Goal: Transaction & Acquisition: Register for event/course

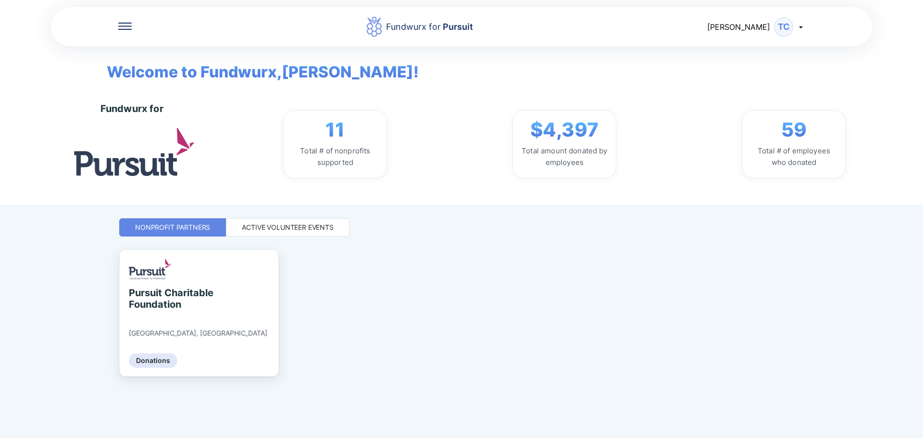
click at [293, 223] on div "Active Volunteer Events" at bounding box center [288, 228] width 92 height 10
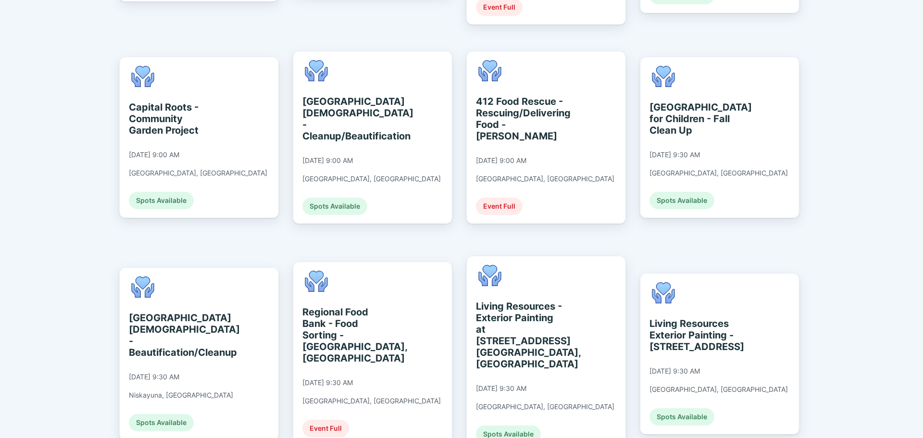
scroll to position [433, 0]
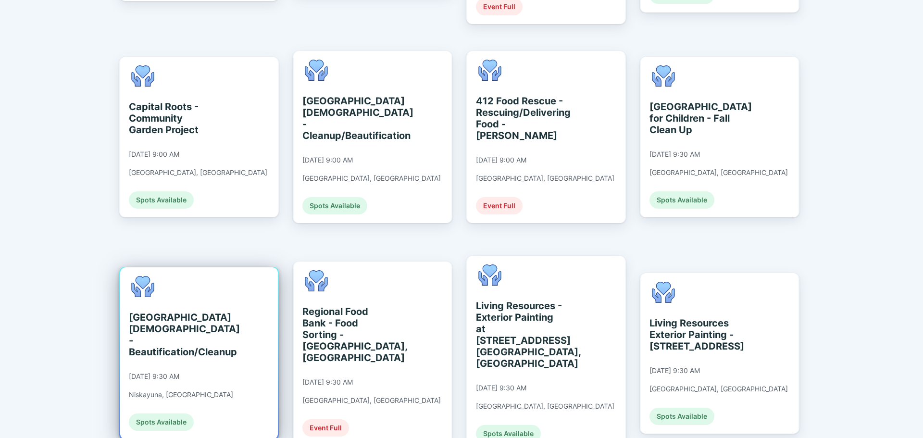
drag, startPoint x: 203, startPoint y: 316, endPoint x: 195, endPoint y: 320, distance: 8.8
click at [195, 320] on div "[GEOGRAPHIC_DATA][DEMOGRAPHIC_DATA] - Beautification/Cleanup" at bounding box center [173, 334] width 88 height 46
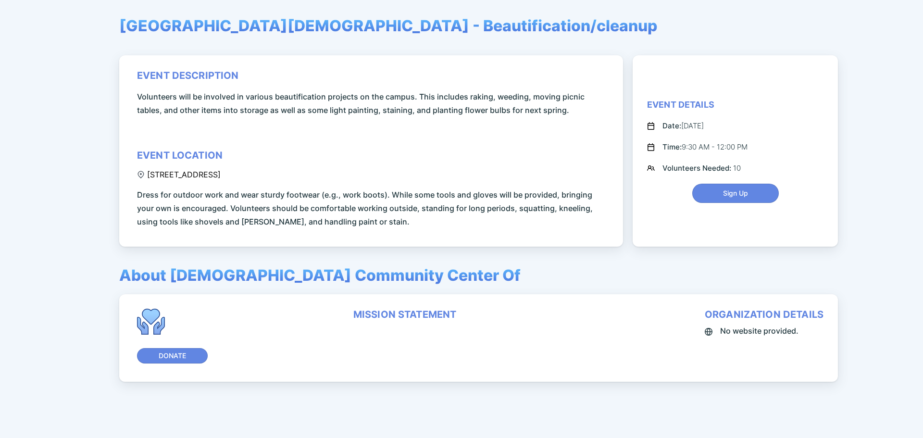
scroll to position [83, 0]
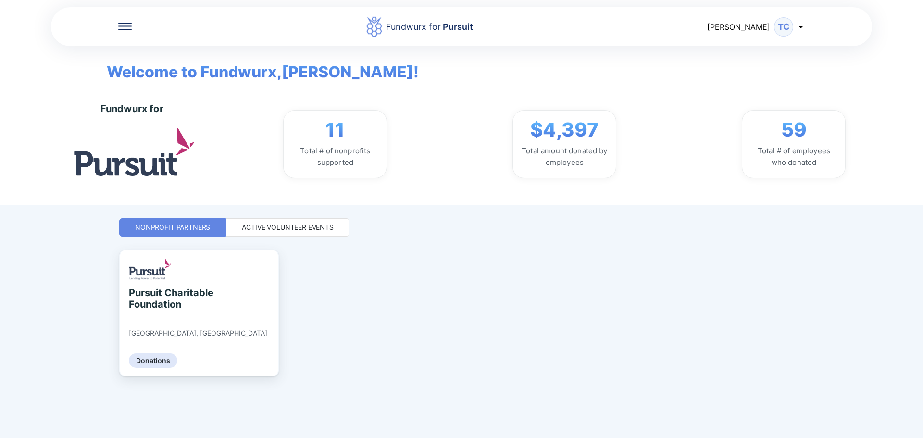
click at [304, 231] on div "Active Volunteer Events" at bounding box center [288, 228] width 92 height 10
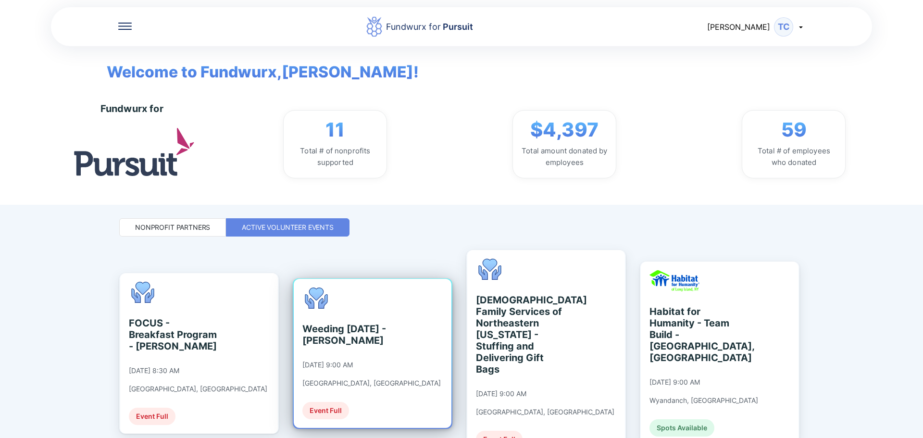
scroll to position [96, 0]
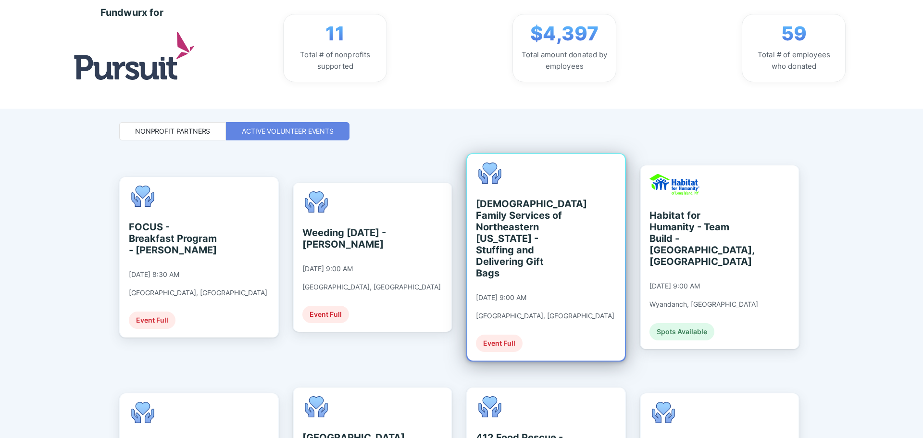
click at [491, 248] on div "[DEMOGRAPHIC_DATA] Family Services of Northeastern [US_STATE] - Stuffing and De…" at bounding box center [520, 238] width 88 height 81
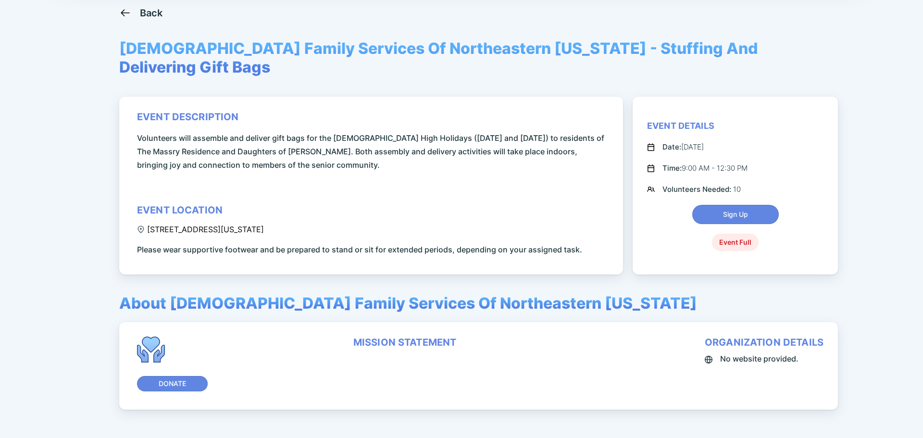
scroll to position [69, 0]
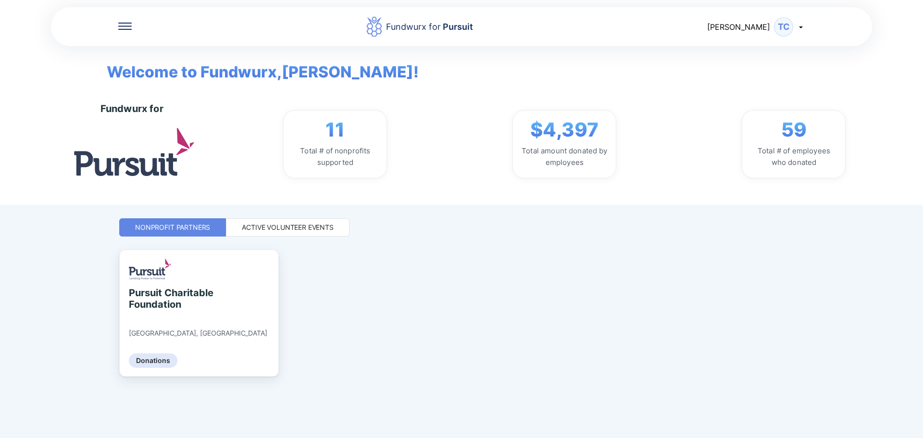
click at [320, 235] on div "Active Volunteer Events" at bounding box center [288, 227] width 124 height 18
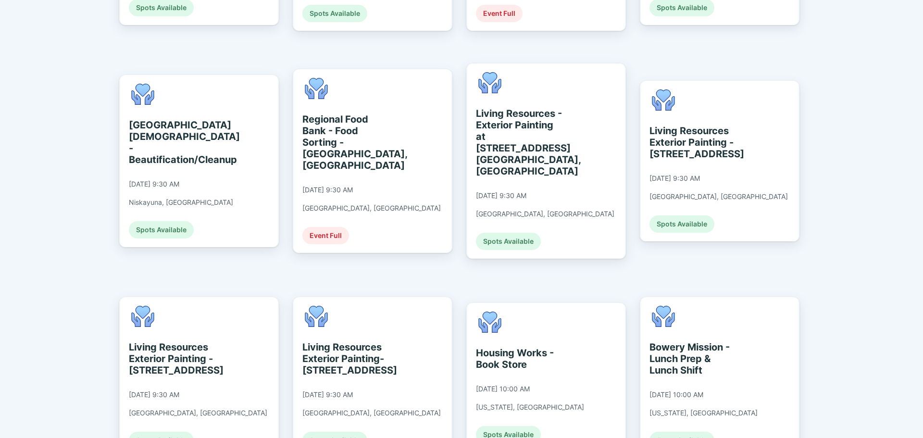
scroll to position [481, 0]
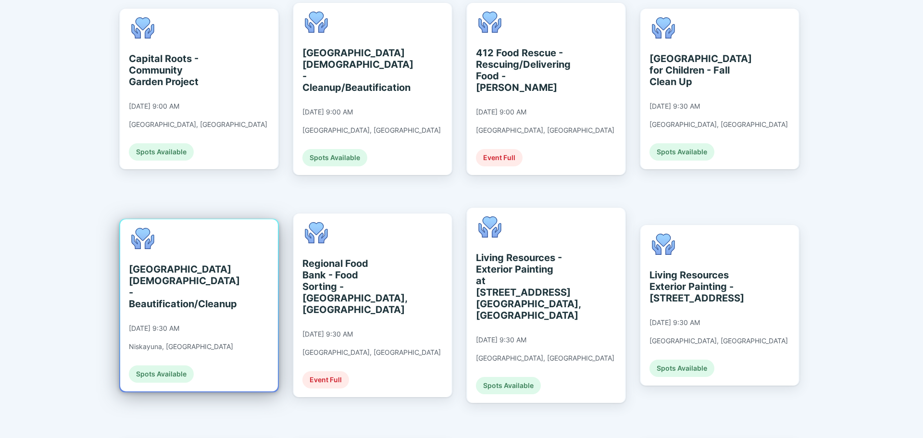
click at [194, 276] on div "[GEOGRAPHIC_DATA][DEMOGRAPHIC_DATA] - Beautification/Cleanup" at bounding box center [173, 286] width 88 height 46
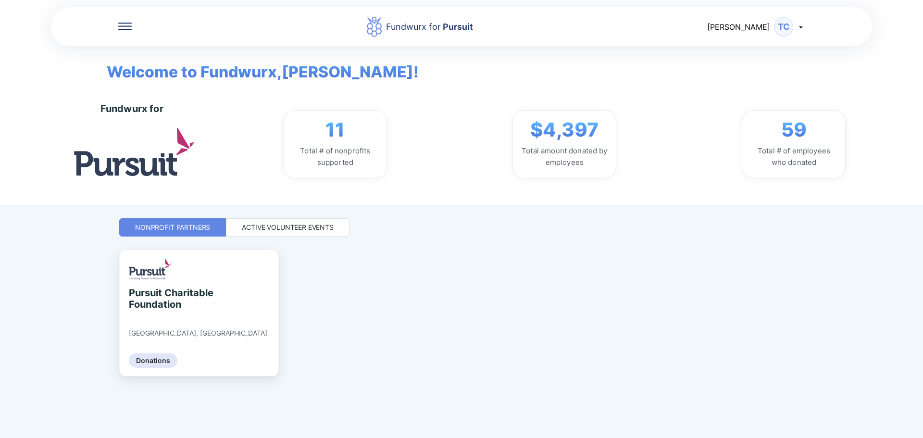
click at [262, 230] on div "Active Volunteer Events" at bounding box center [288, 228] width 92 height 10
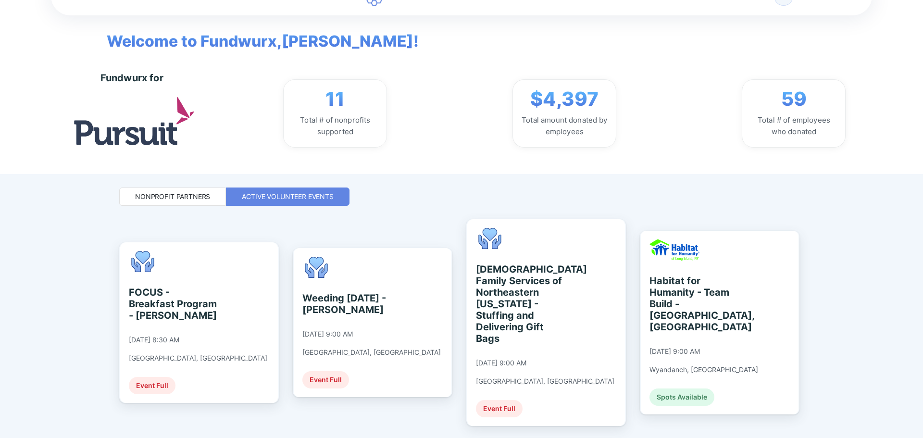
scroll to position [192, 0]
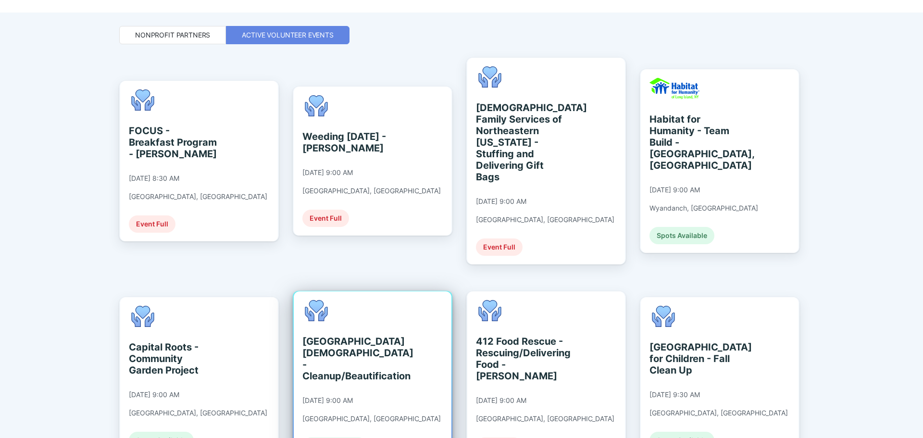
click at [424, 326] on div "[GEOGRAPHIC_DATA][DEMOGRAPHIC_DATA] - Cleanup/Beautification [DATE] 9:00 AM [GE…" at bounding box center [373, 377] width 158 height 172
